Goal: Navigation & Orientation: Find specific page/section

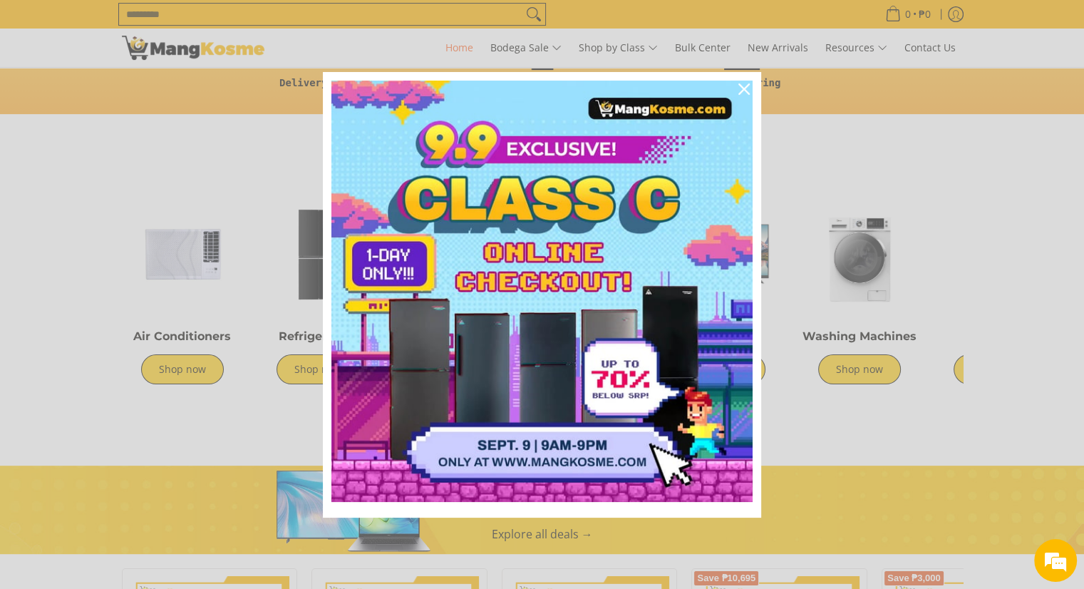
scroll to position [0, 567]
click at [742, 89] on icon "close icon" at bounding box center [744, 88] width 11 height 11
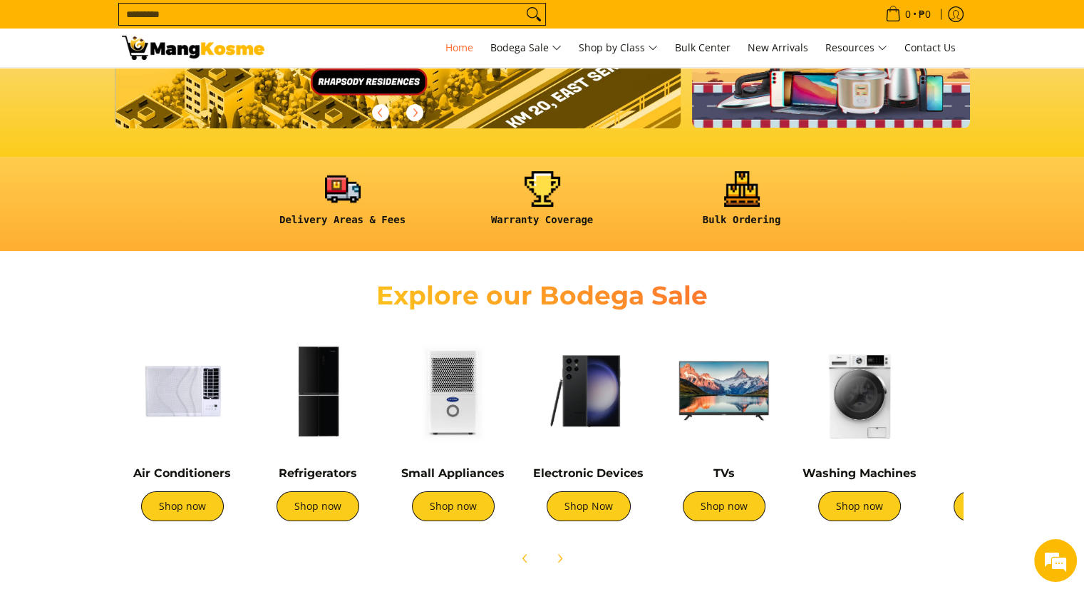
scroll to position [285, 0]
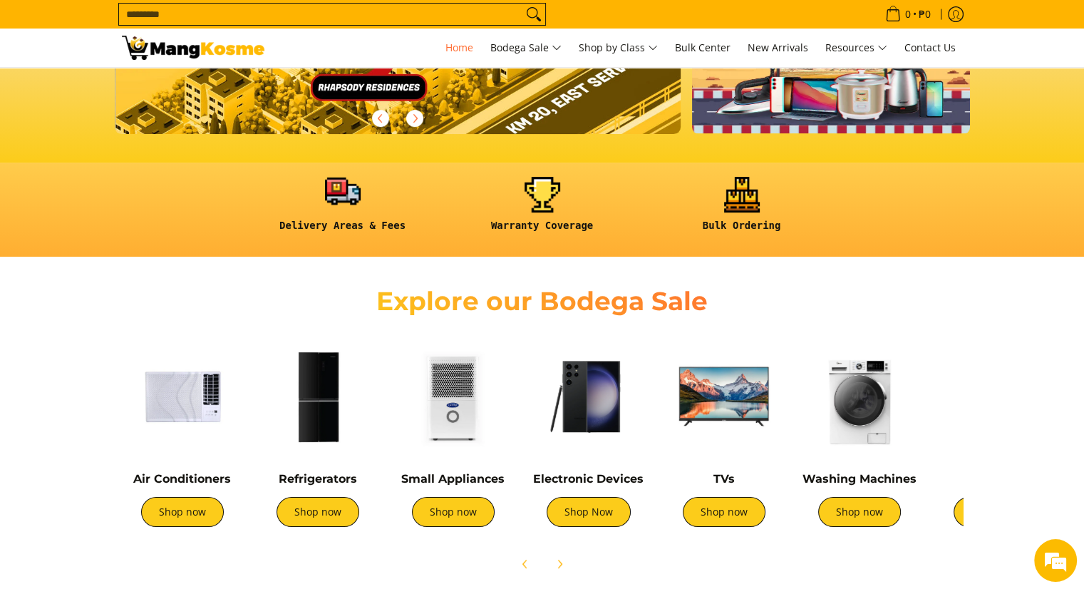
click at [343, 220] on link at bounding box center [342, 210] width 185 height 66
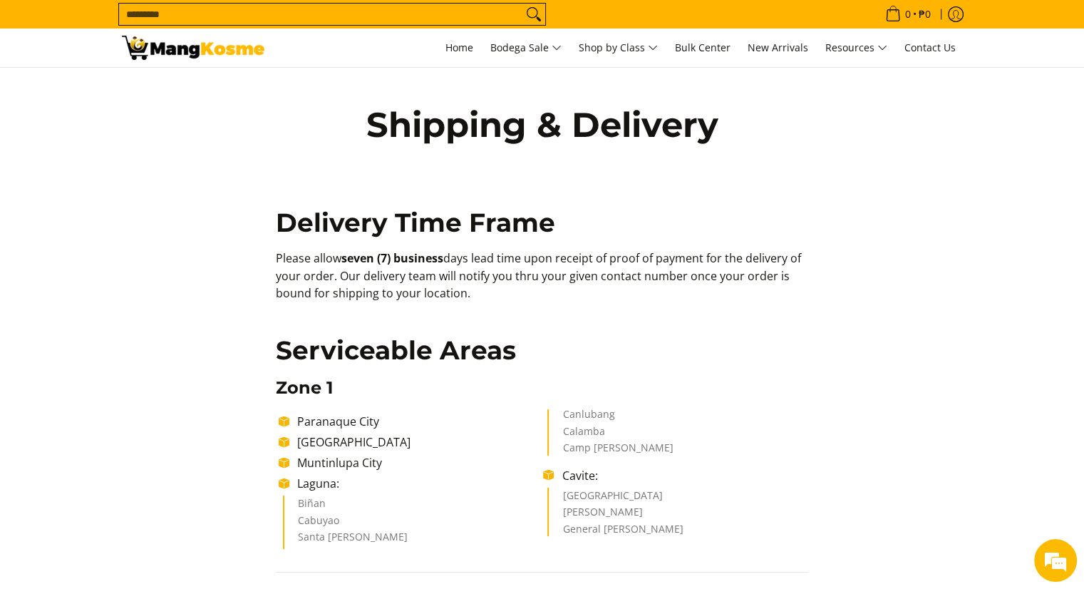
click at [783, 50] on span "New Arrivals" at bounding box center [778, 48] width 61 height 14
